Goal: Information Seeking & Learning: Learn about a topic

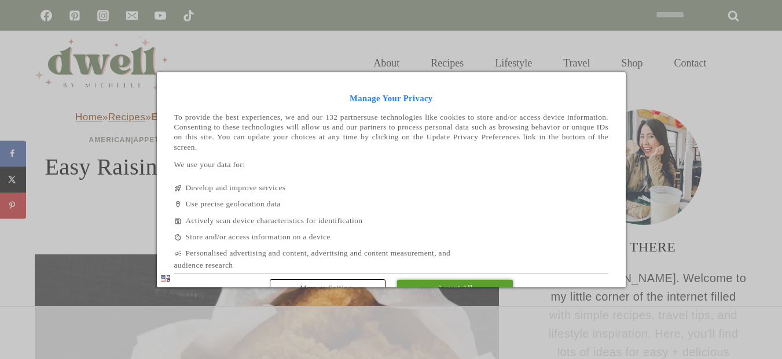
click at [458, 282] on link "Accept All" at bounding box center [455, 288] width 116 height 16
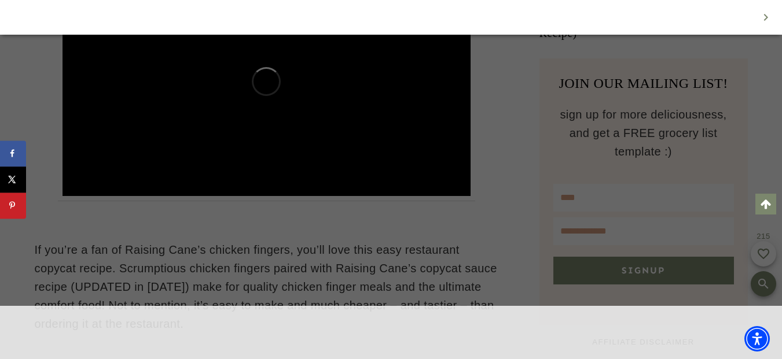
scroll to position [1395, 0]
